Goal: Navigation & Orientation: Find specific page/section

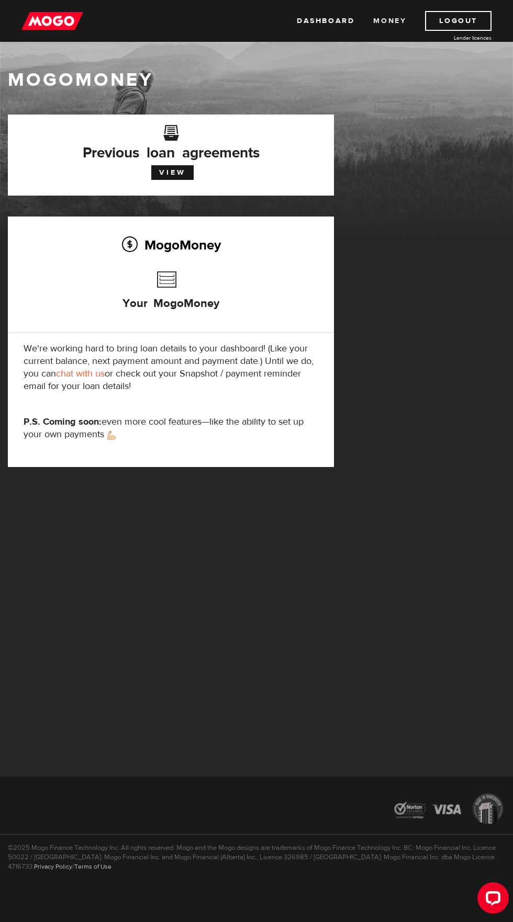
click at [379, 21] on link "Money" at bounding box center [389, 21] width 33 height 20
click at [53, 26] on img at bounding box center [52, 21] width 62 height 20
click at [499, 900] on div "Open LiveChat chat widget" at bounding box center [492, 897] width 17 height 17
